Goal: Task Accomplishment & Management: Manage account settings

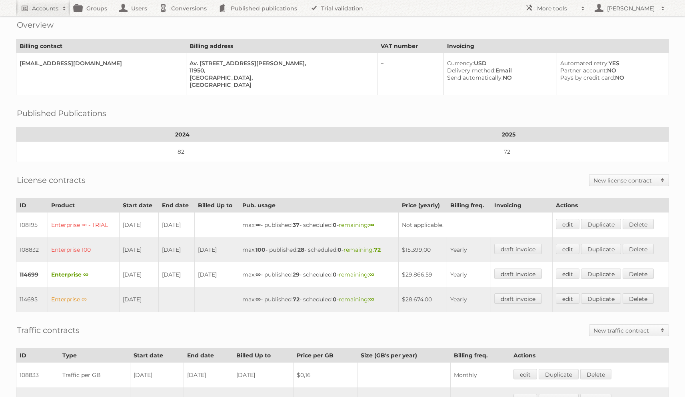
scroll to position [64, 0]
click at [570, 243] on link "edit" at bounding box center [568, 248] width 24 height 10
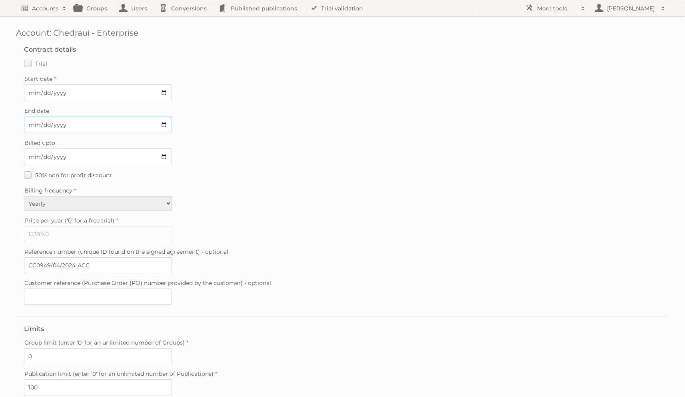
click at [32, 122] on input "[DATE]" at bounding box center [98, 124] width 148 height 17
type input "[DATE]"
type input "..."
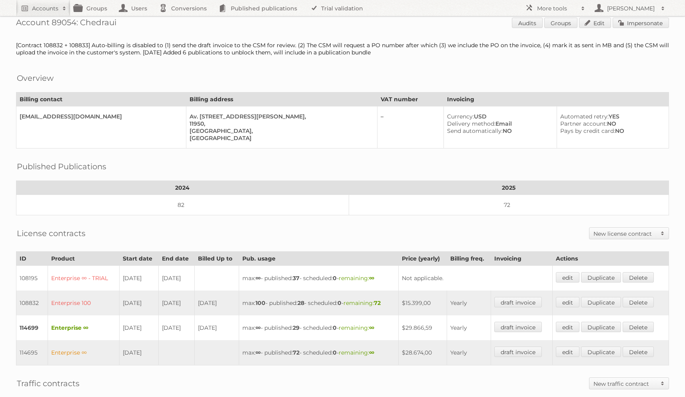
scroll to position [5, 0]
